Goal: Find specific page/section: Find specific page/section

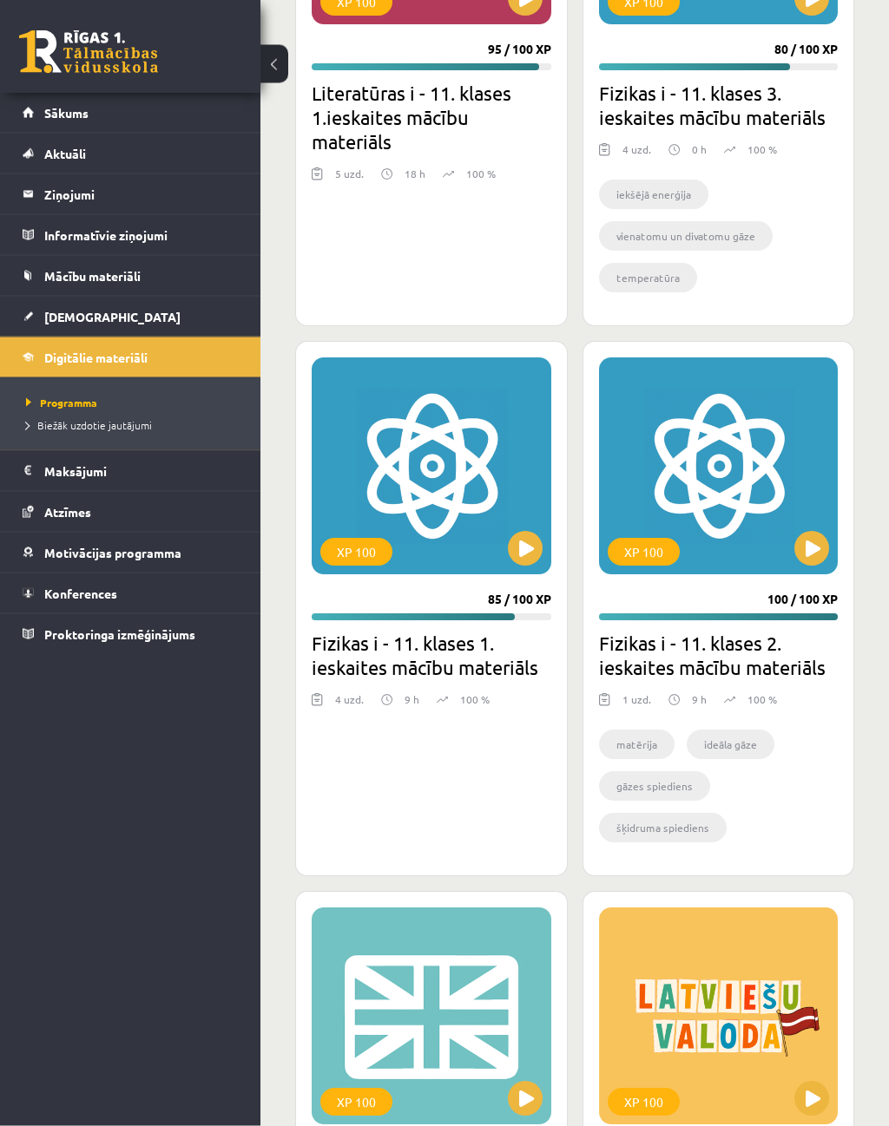
scroll to position [5473, 0]
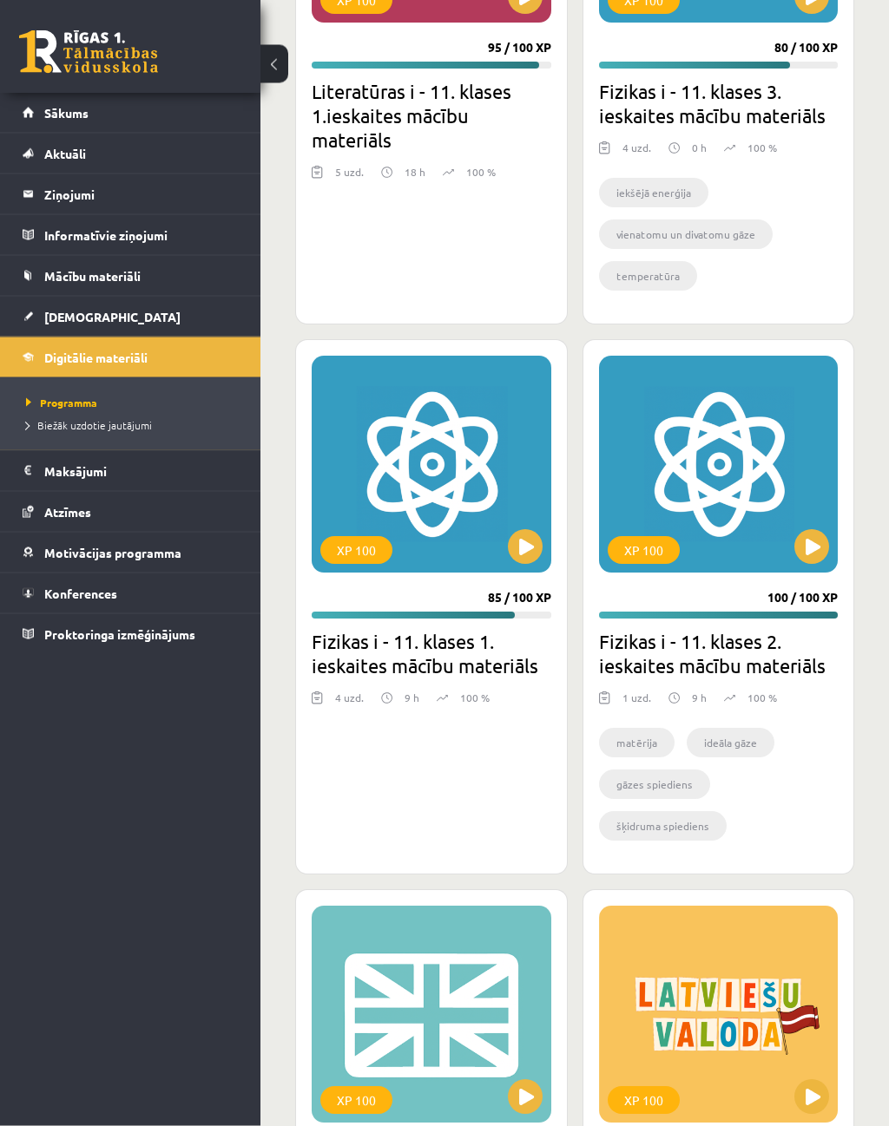
click at [729, 462] on div "XP 100" at bounding box center [719, 465] width 240 height 217
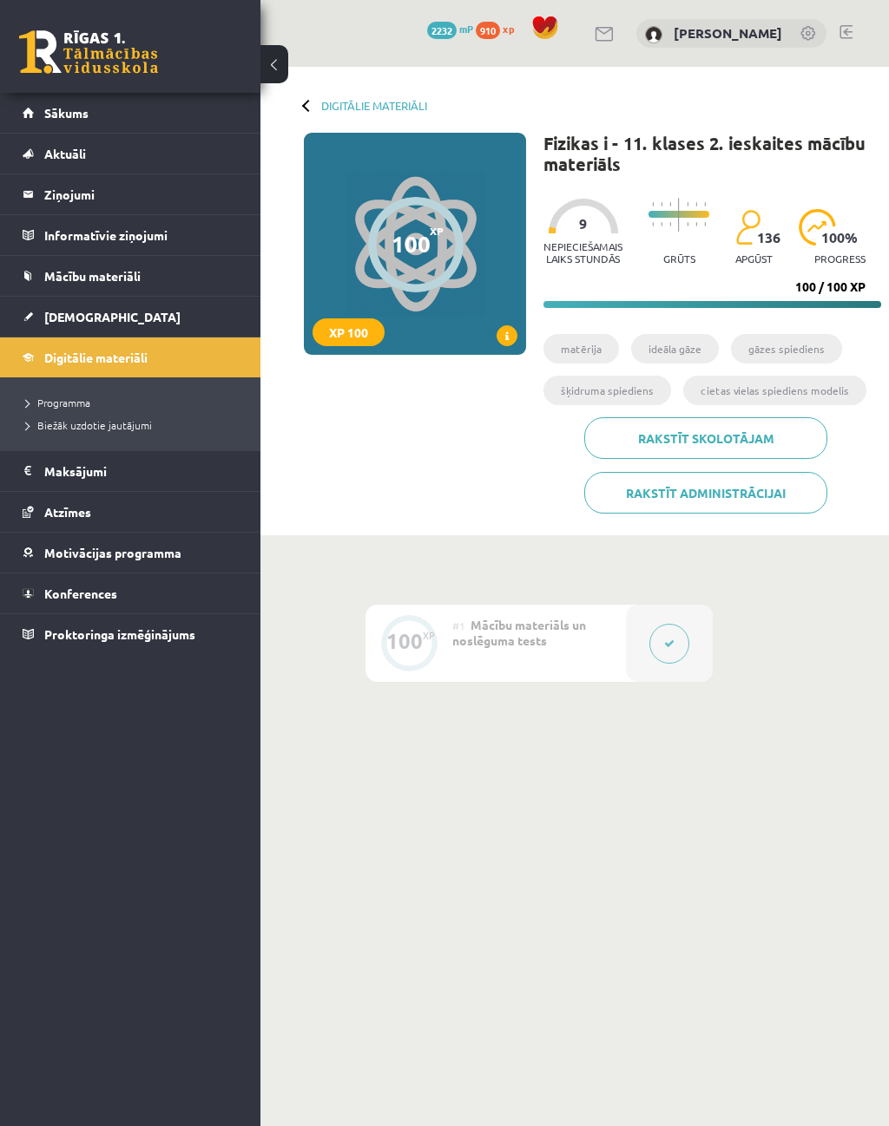
scroll to position [0, 3]
click at [452, 273] on div "100 XP XP 100" at bounding box center [414, 244] width 222 height 222
click at [410, 252] on div "100" at bounding box center [410, 244] width 39 height 26
click at [503, 325] on span at bounding box center [506, 335] width 21 height 21
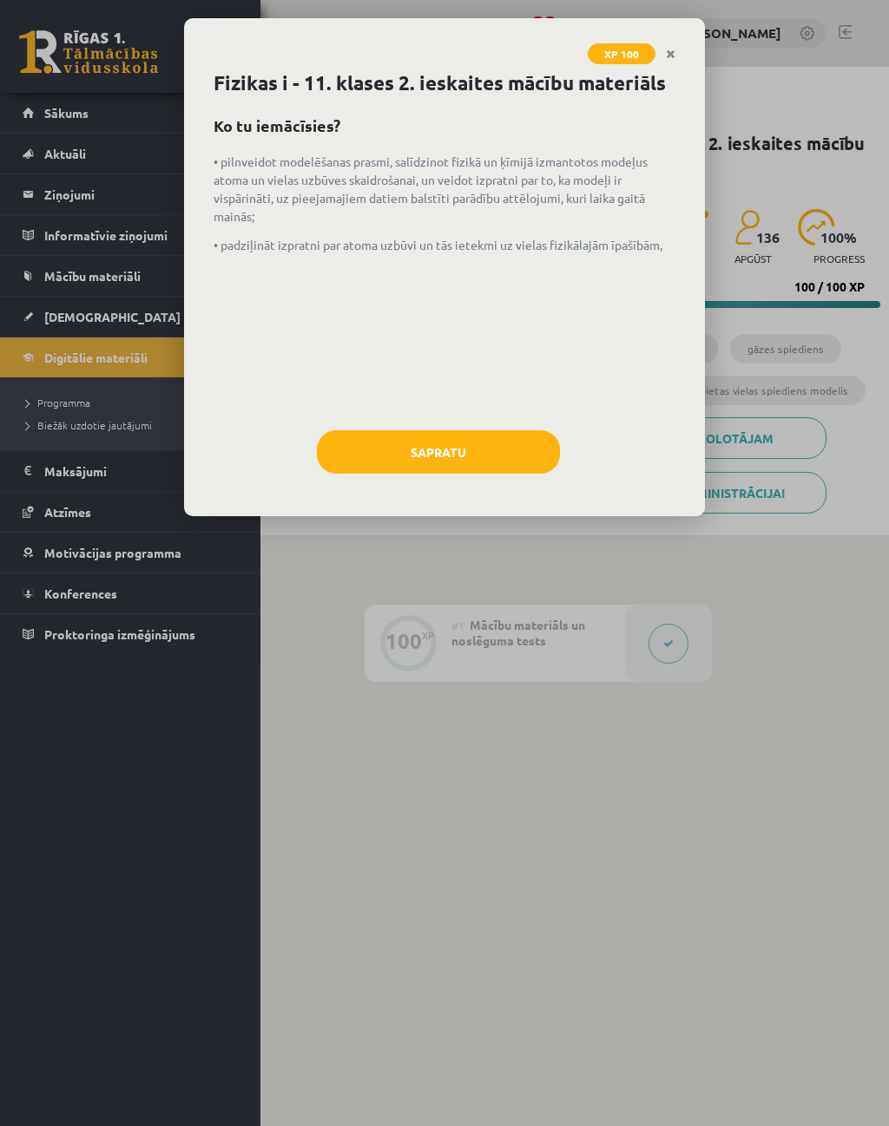
click at [673, 49] on icon "Close" at bounding box center [671, 55] width 10 height 12
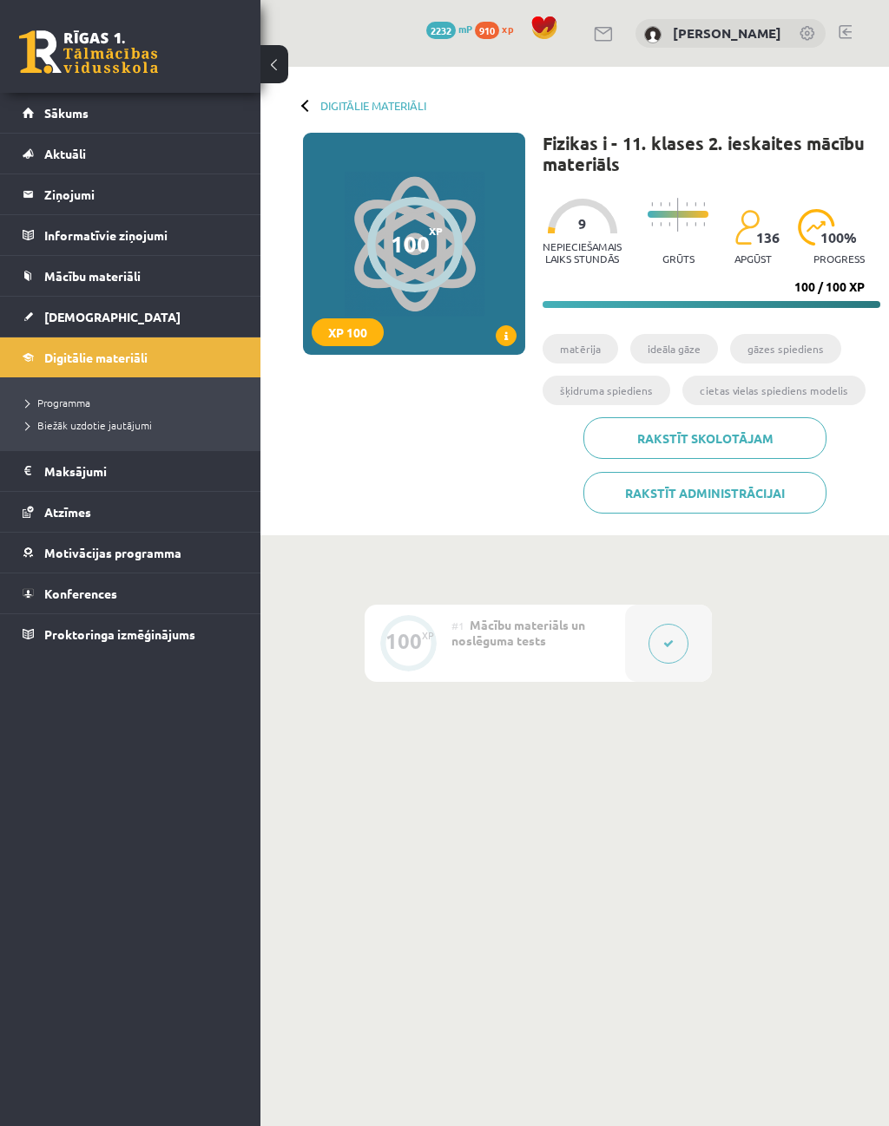
click at [356, 343] on div "XP 100" at bounding box center [348, 332] width 72 height 28
click at [351, 337] on div "XP 100" at bounding box center [348, 332] width 72 height 28
click at [312, 122] on div "Digitālie materiāli 100 XP XP 100 100 / 100 XP Fizikas i - 11. klases 2. ieskai…" at bounding box center [573, 301] width 629 height 469
click at [298, 103] on div "Digitālie materiāli 100 XP XP 100 100 / 100 XP Fizikas i - 11. klases 2. ieskai…" at bounding box center [573, 301] width 629 height 469
click at [312, 106] on div "Digitālie materiāli" at bounding box center [364, 105] width 123 height 13
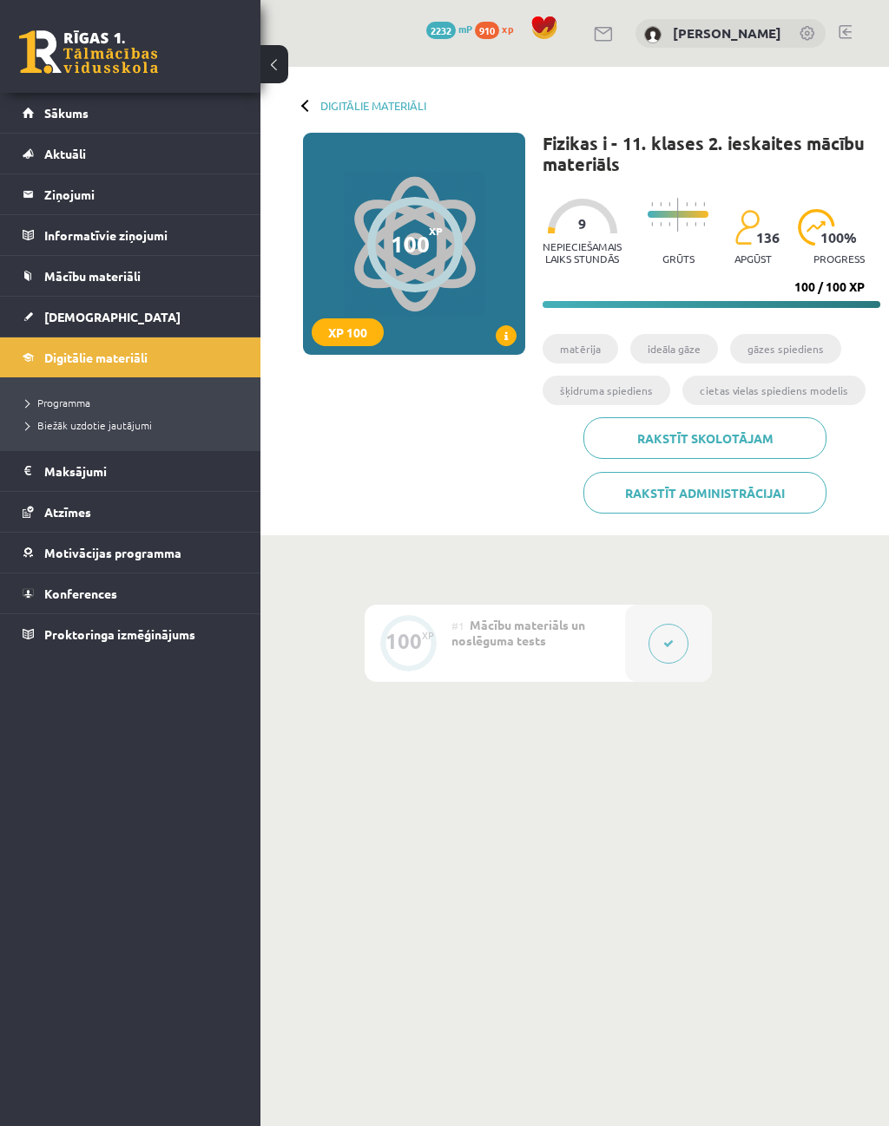
click at [311, 119] on div "Digitālie materiāli 100 XP XP 100 100 / 100 XP Fizikas i - 11. klases 2. ieskai…" at bounding box center [573, 301] width 629 height 469
click at [371, 109] on link "Digitālie materiāli" at bounding box center [373, 105] width 106 height 13
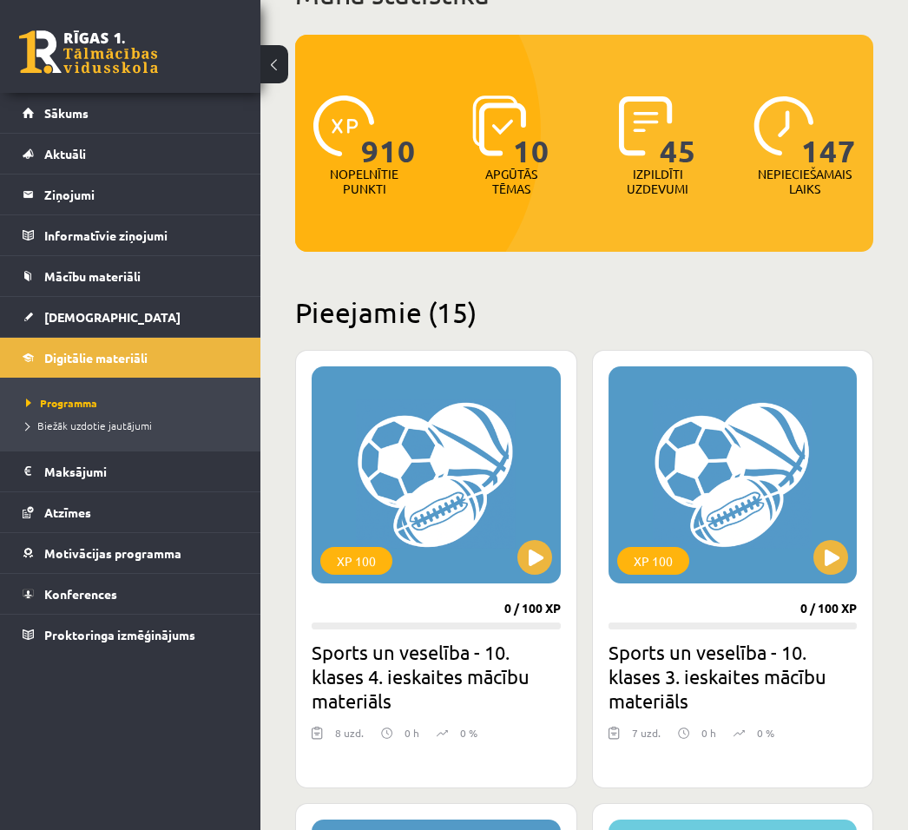
scroll to position [205, 0]
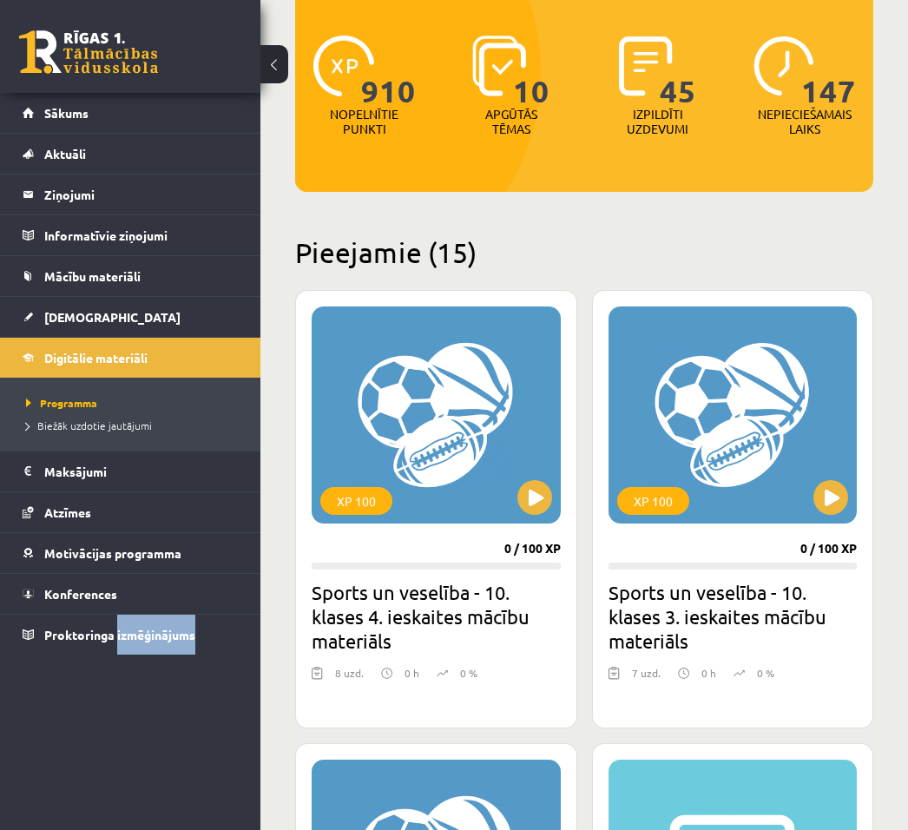
click at [283, 75] on button at bounding box center [274, 64] width 28 height 38
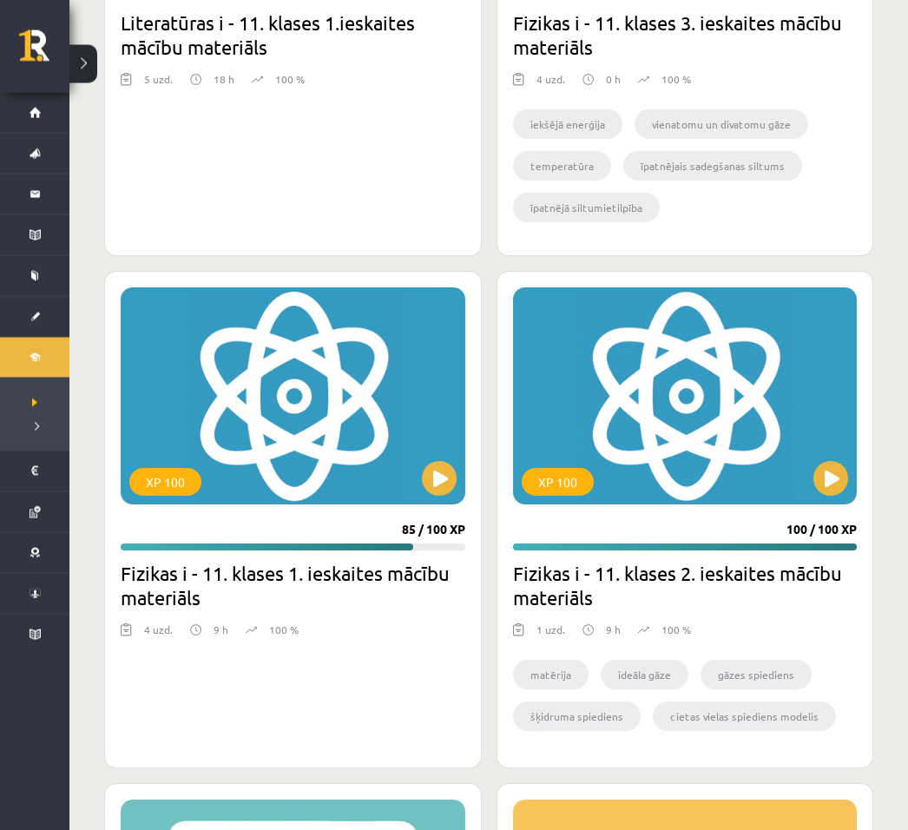
scroll to position [5407, 0]
